Goal: Task Accomplishment & Management: Complete application form

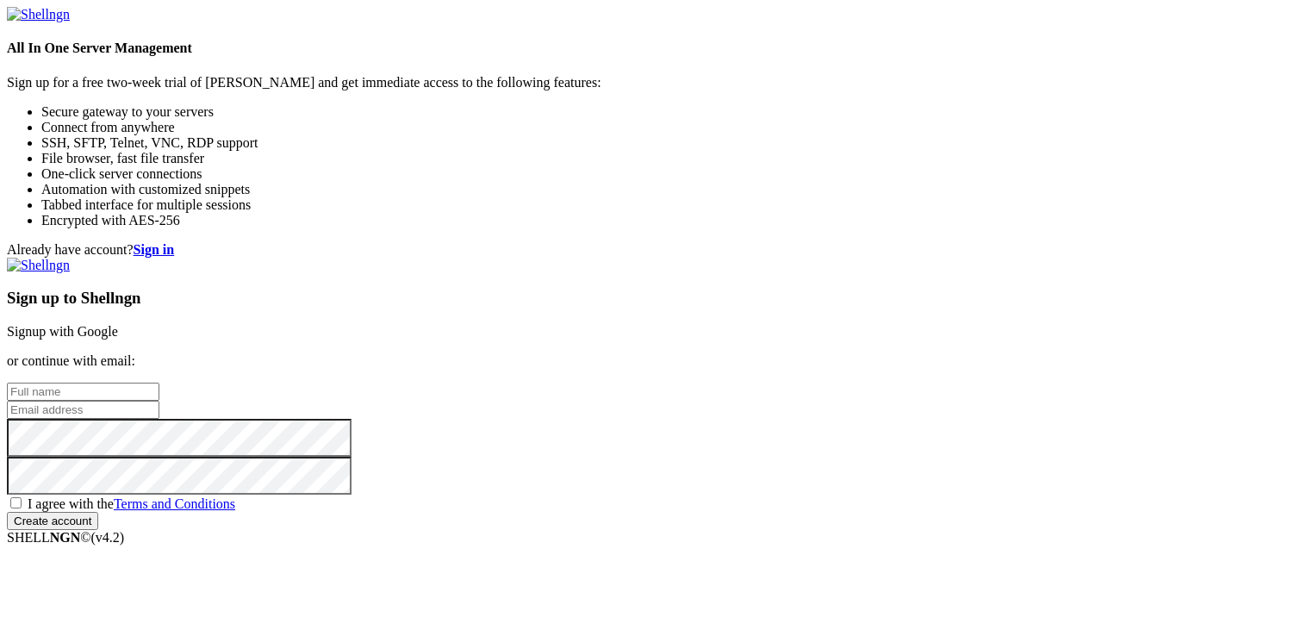
click at [159, 382] on input "text" at bounding box center [83, 391] width 152 height 18
type input "[PERSON_NAME]"
click at [159, 401] on input "email" at bounding box center [83, 410] width 152 height 18
type input "[EMAIL_ADDRESS][DOMAIN_NAME]"
click at [7, 512] on input "Create account" at bounding box center [52, 521] width 91 height 18
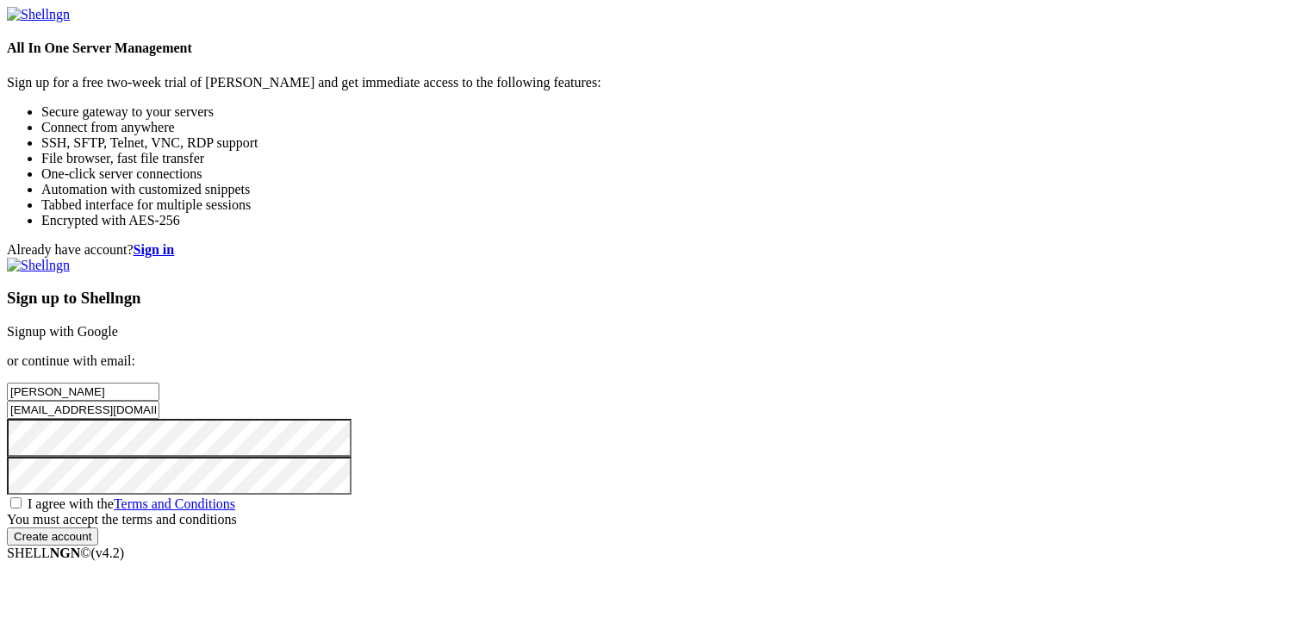
click at [235, 496] on span "I agree with the Terms and Conditions" at bounding box center [132, 503] width 208 height 15
click at [22, 497] on input "I agree with the Terms and Conditions" at bounding box center [15, 502] width 11 height 11
checkbox input "true"
click at [98, 530] on input "Create account" at bounding box center [52, 521] width 91 height 18
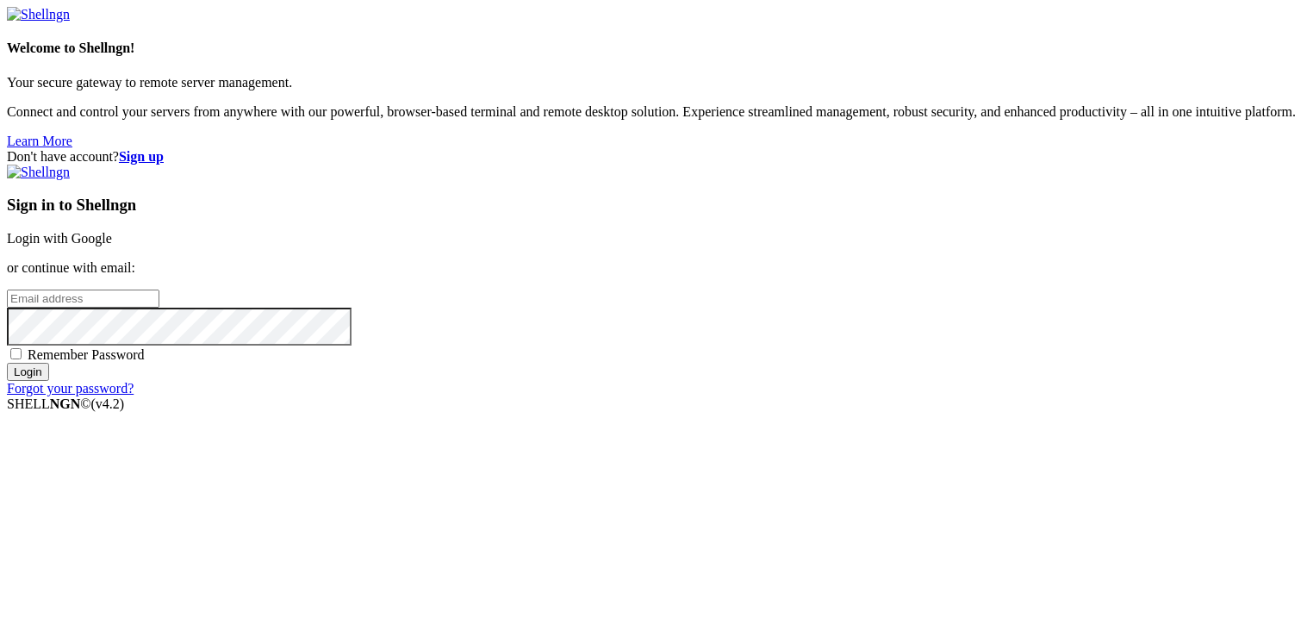
click at [159, 308] on input "email" at bounding box center [83, 298] width 152 height 18
type input "[EMAIL_ADDRESS][DOMAIN_NAME]"
click at [7, 363] on input "Login" at bounding box center [28, 372] width 42 height 18
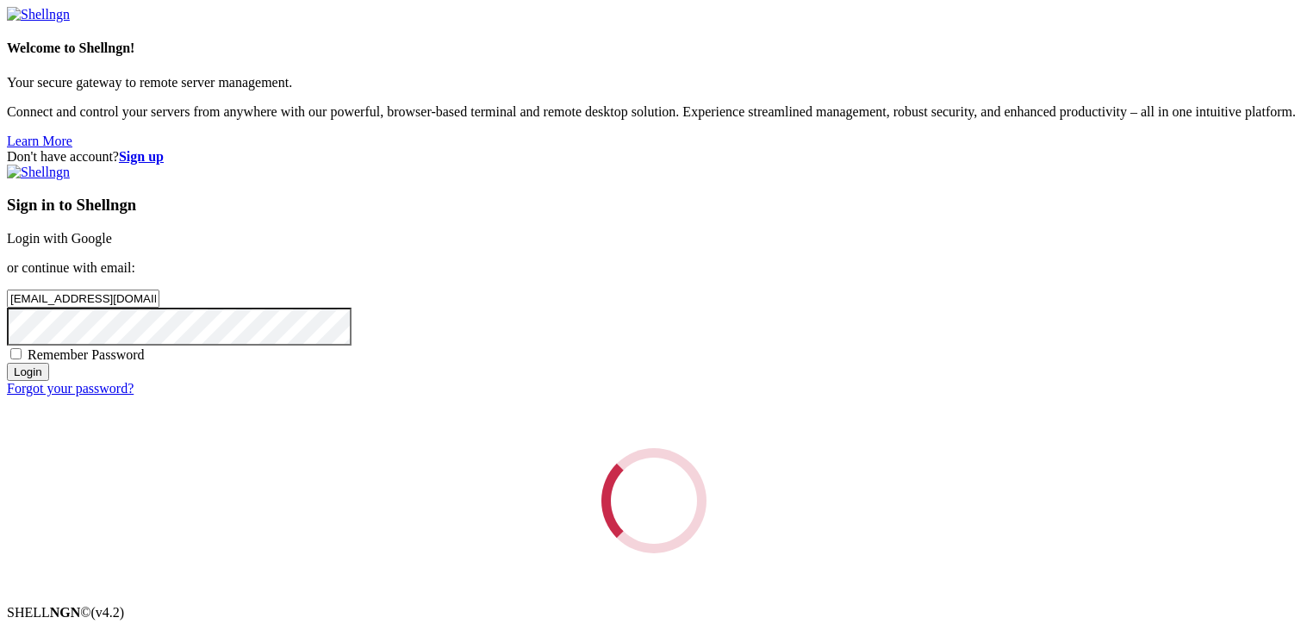
click at [145, 362] on span "Remember Password" at bounding box center [86, 354] width 117 height 15
click at [22, 359] on input "Remember Password" at bounding box center [15, 353] width 11 height 11
checkbox input "true"
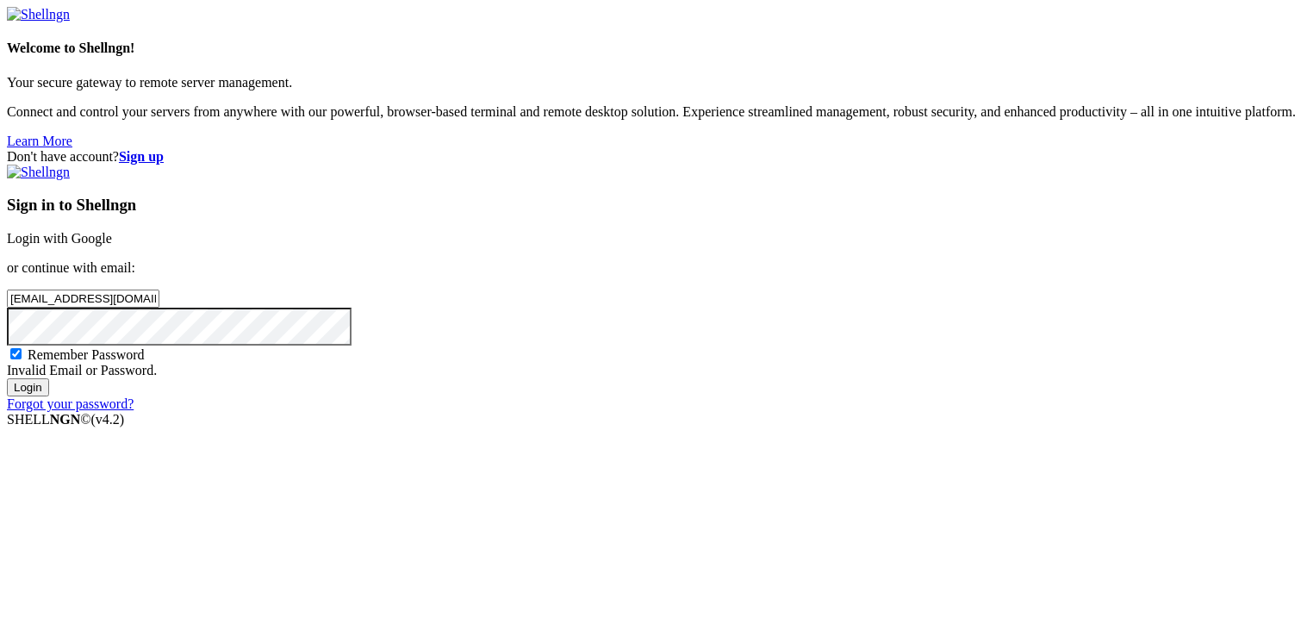
click at [49, 396] on input "Login" at bounding box center [28, 387] width 42 height 18
click at [7, 378] on input "Login" at bounding box center [28, 387] width 42 height 18
click at [134, 411] on link "Forgot your password?" at bounding box center [70, 403] width 127 height 15
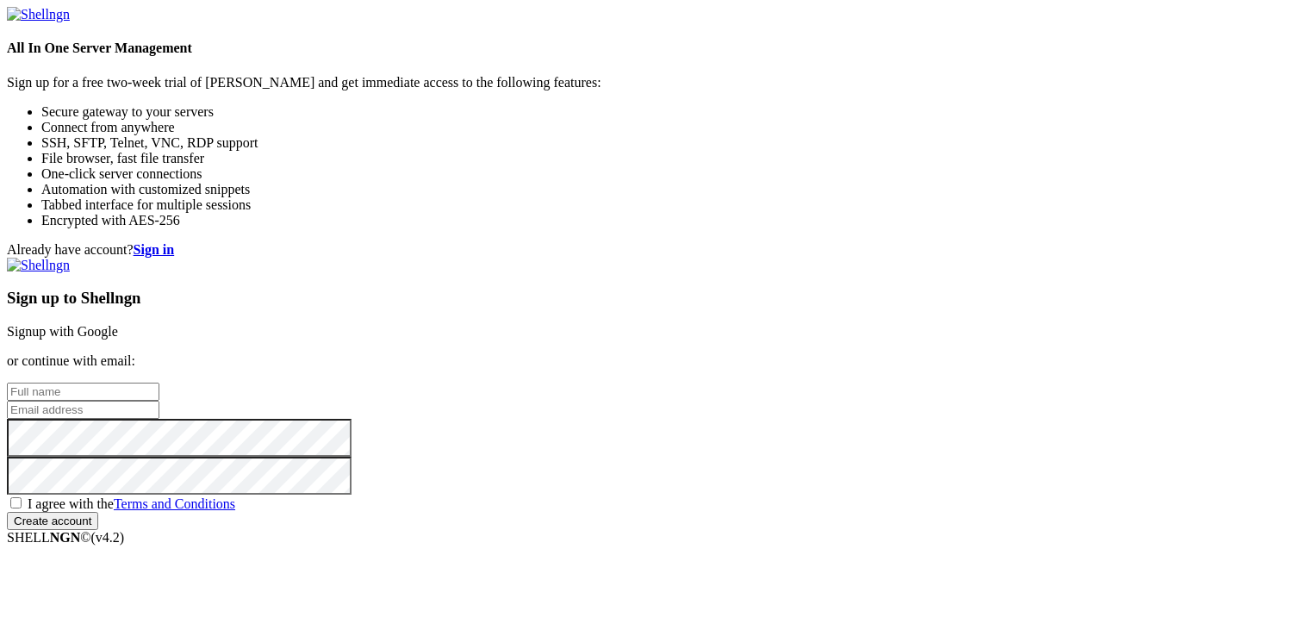
click at [159, 382] on input "text" at bounding box center [83, 391] width 152 height 18
type input "[PERSON_NAME]"
click at [159, 401] on input "email" at bounding box center [83, 410] width 152 height 18
type input "[EMAIL_ADDRESS][DOMAIN_NAME]"
click at [235, 496] on span "I agree with the Terms and Conditions" at bounding box center [132, 503] width 208 height 15
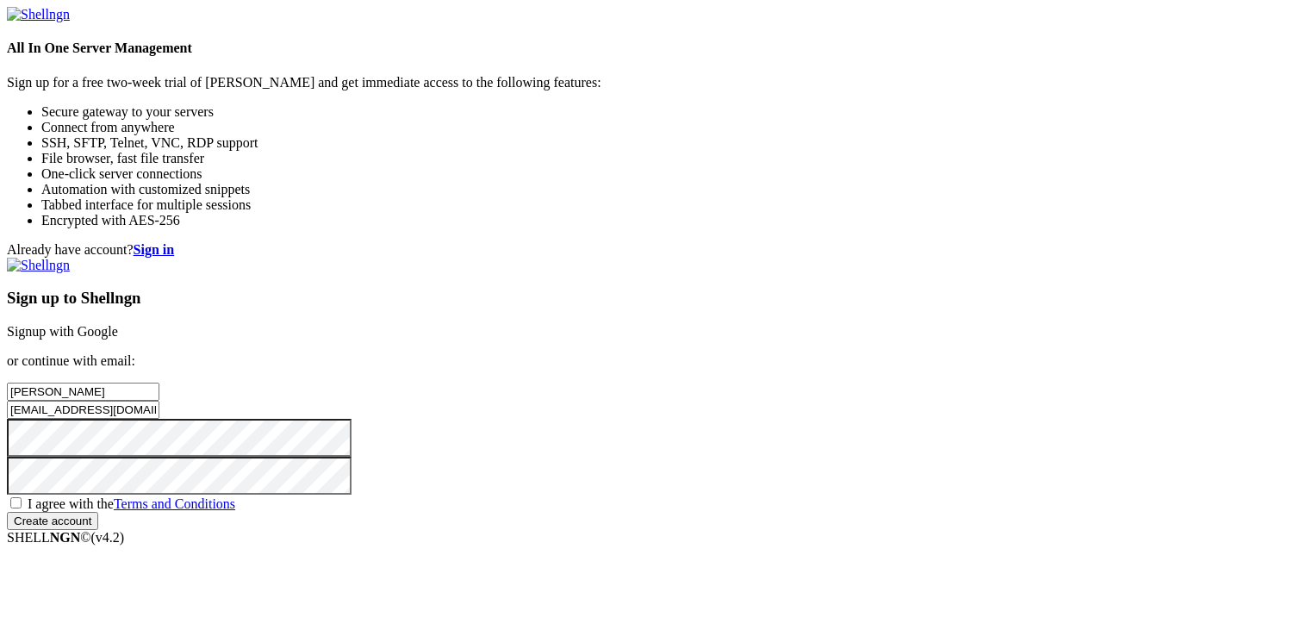
click at [22, 497] on input "I agree with the Terms and Conditions" at bounding box center [15, 502] width 11 height 11
checkbox input "true"
click at [98, 519] on input "Create account" at bounding box center [52, 521] width 91 height 18
click at [7, 512] on input "Create account" at bounding box center [52, 521] width 91 height 18
click at [98, 530] on input "Create account" at bounding box center [52, 521] width 91 height 18
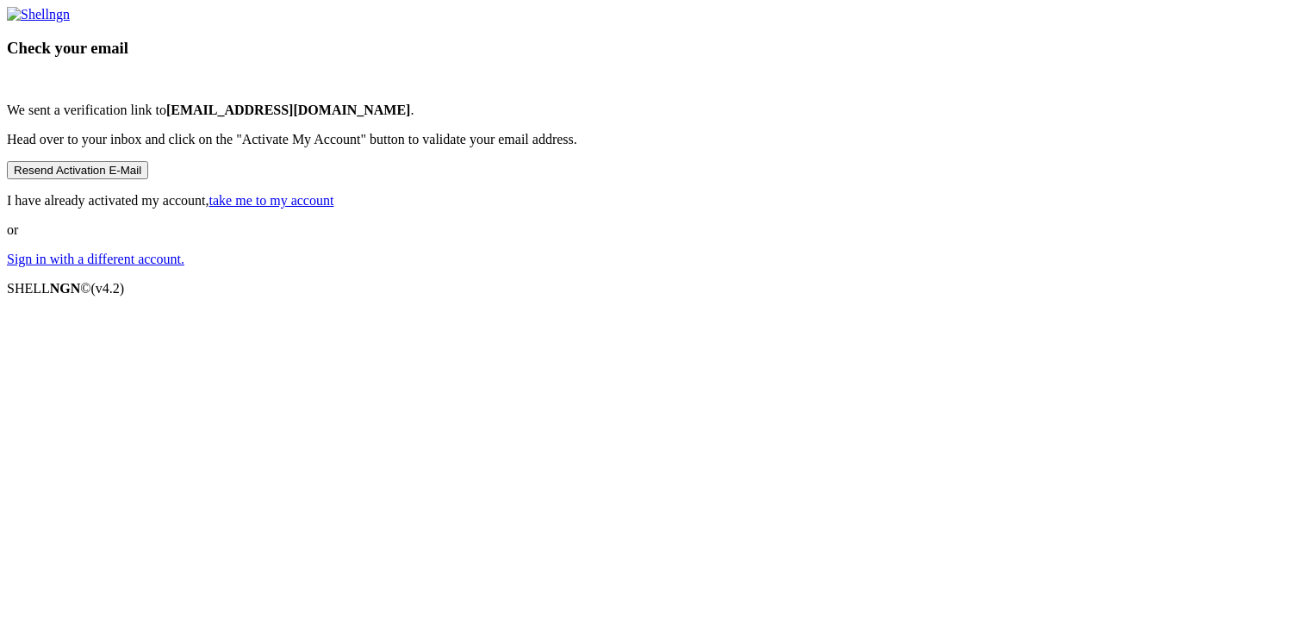
click at [334, 208] on link "take me to my account" at bounding box center [271, 200] width 125 height 15
